Goal: Information Seeking & Learning: Learn about a topic

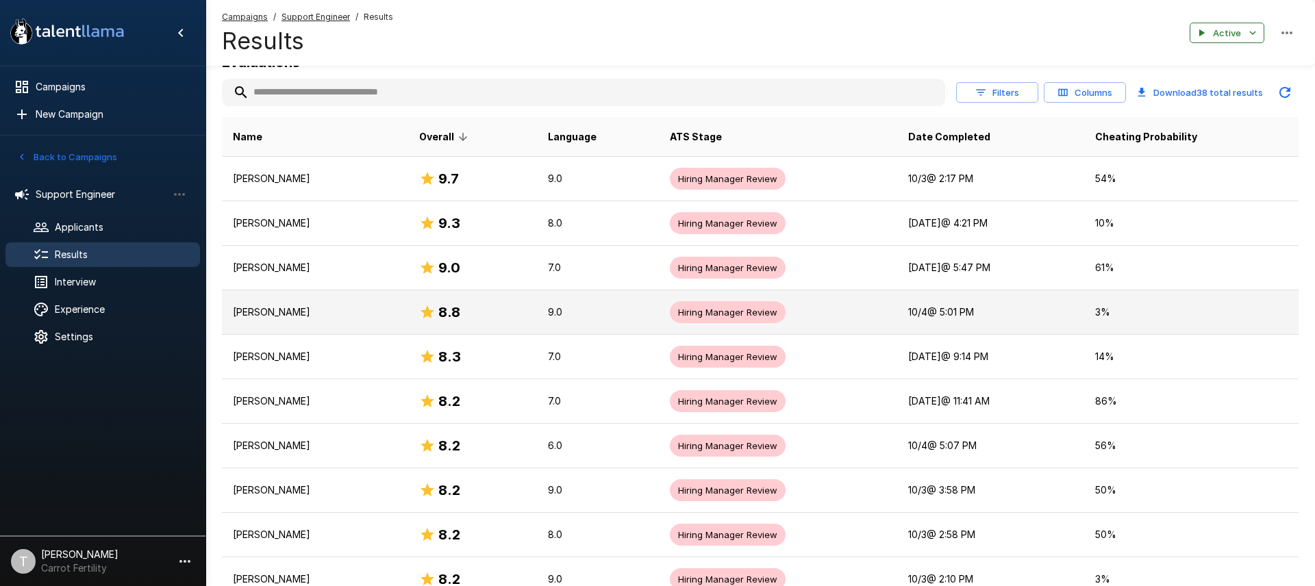
scroll to position [174, 0]
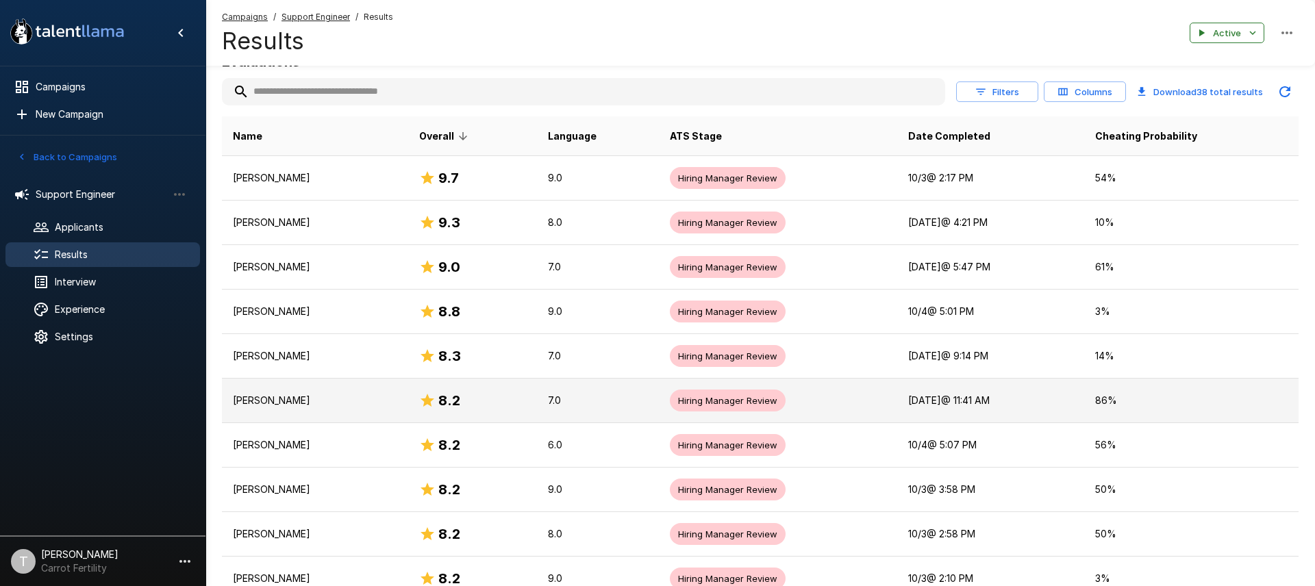
click at [333, 403] on p "[PERSON_NAME]" at bounding box center [315, 401] width 164 height 14
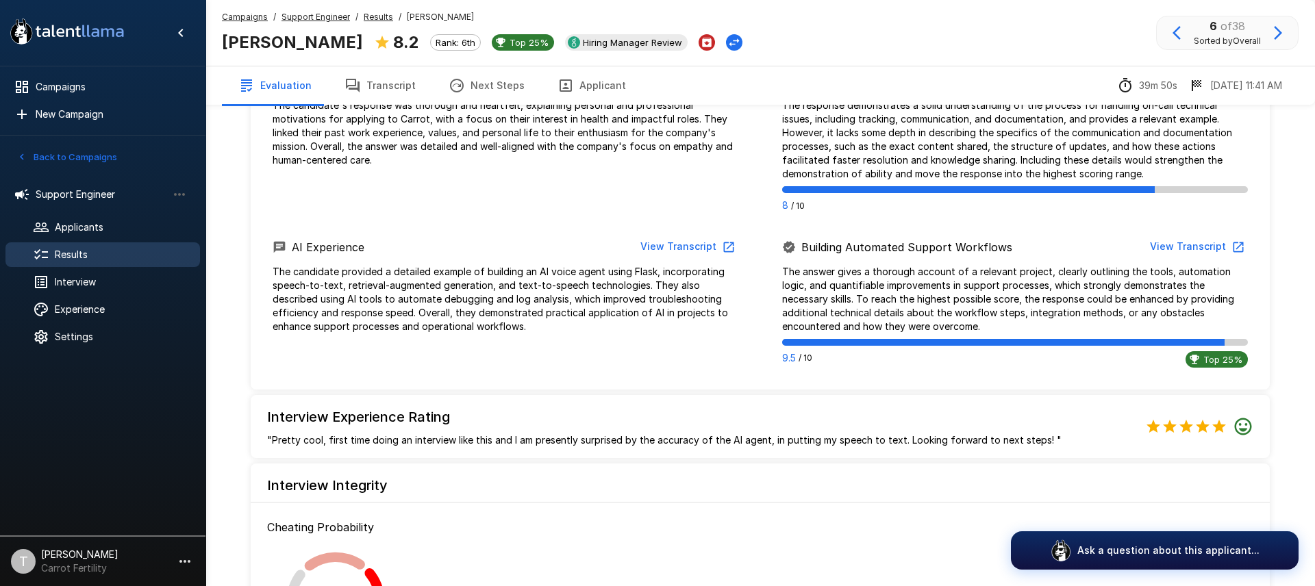
scroll to position [866, 0]
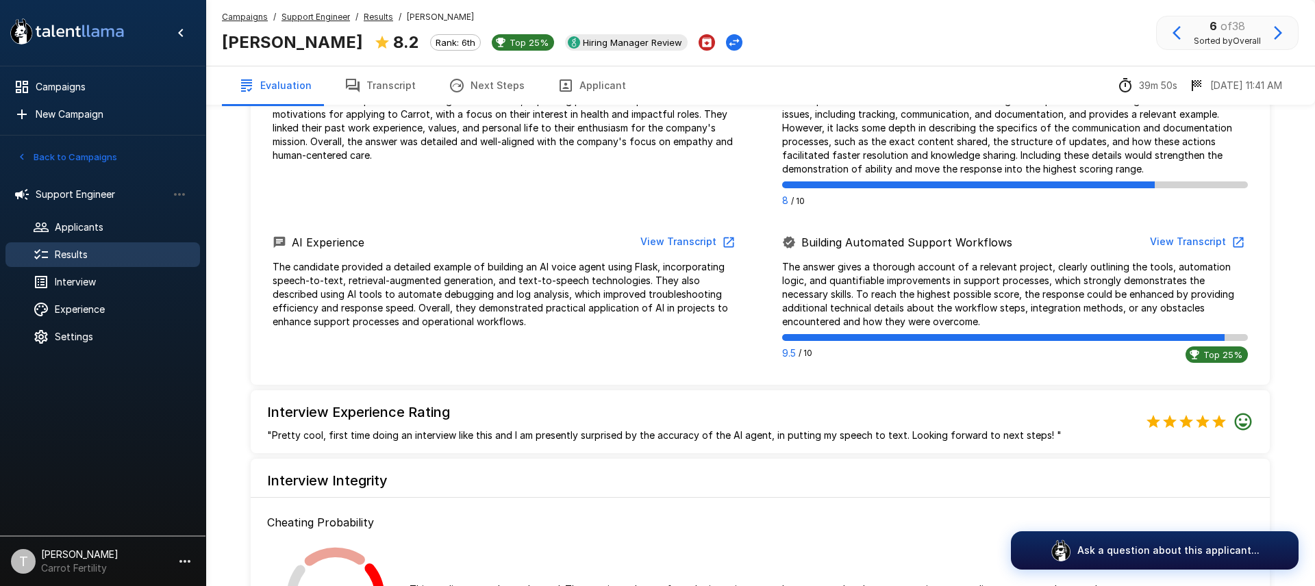
click at [672, 241] on button "View Transcript" at bounding box center [686, 241] width 103 height 25
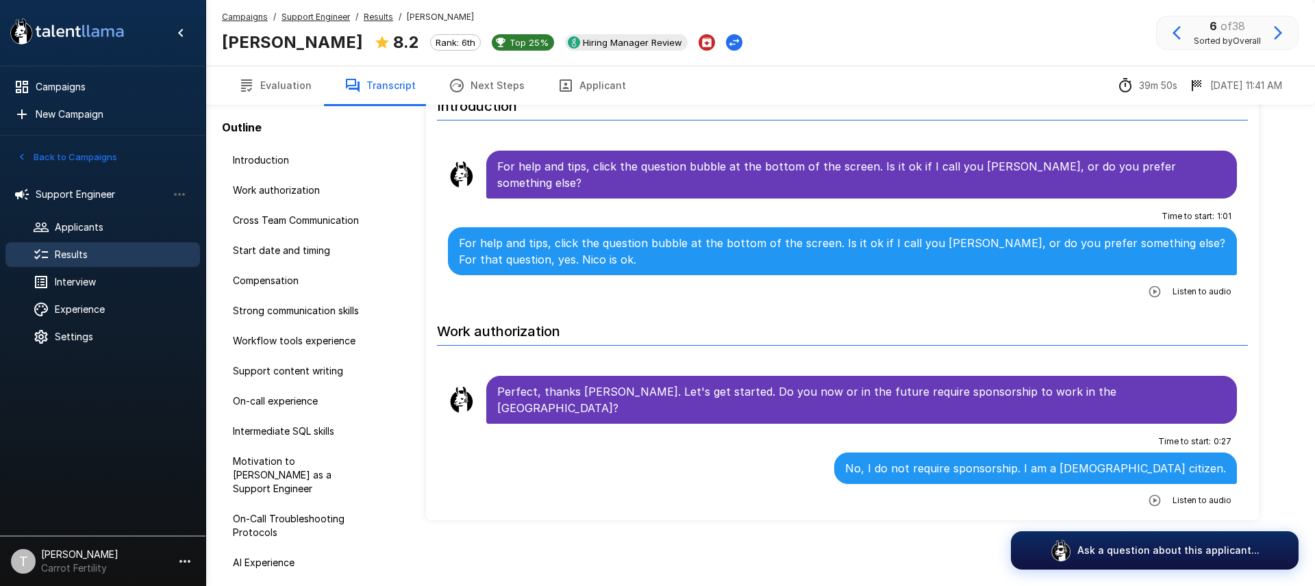
scroll to position [74, 0]
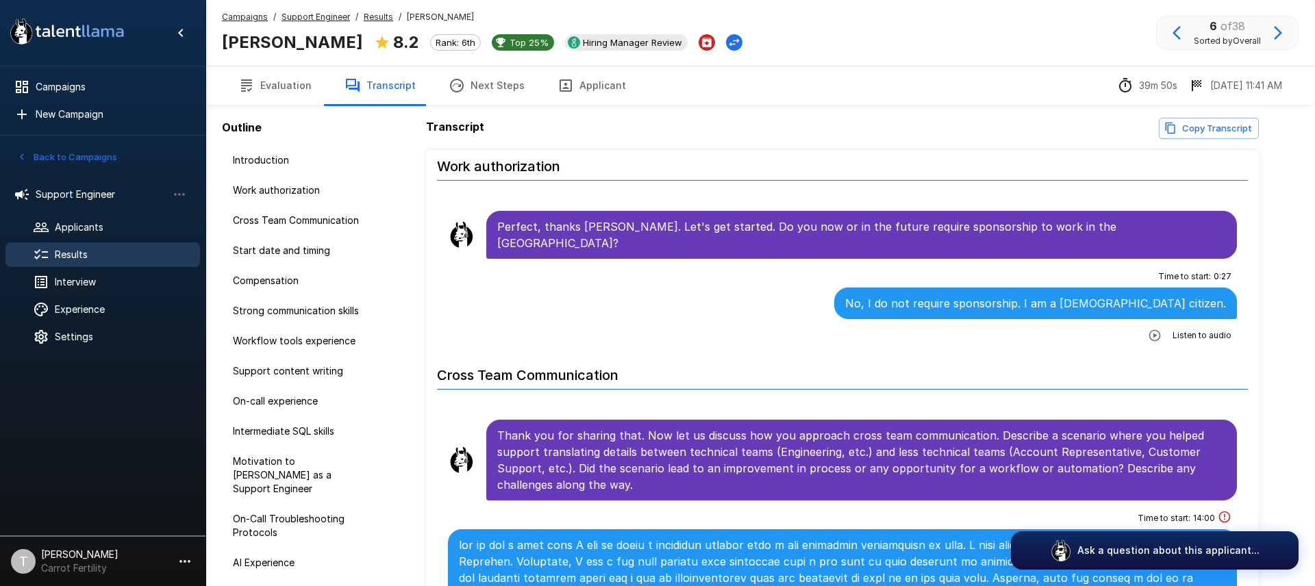
scroll to position [74, 0]
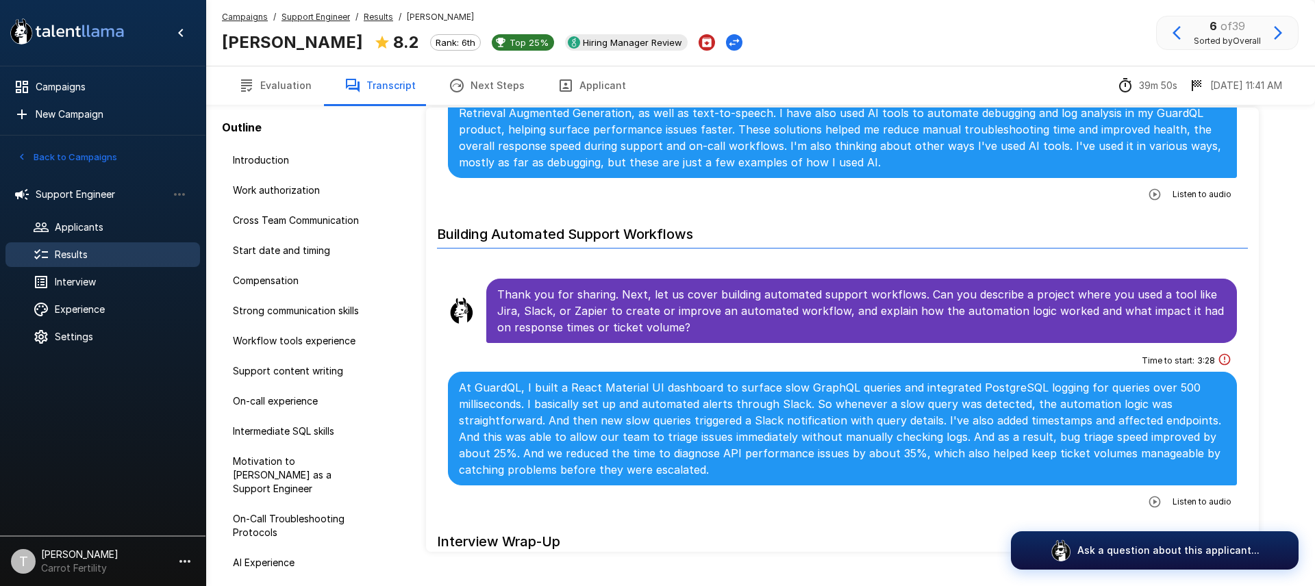
scroll to position [45, 0]
